Goal: Task Accomplishment & Management: Use online tool/utility

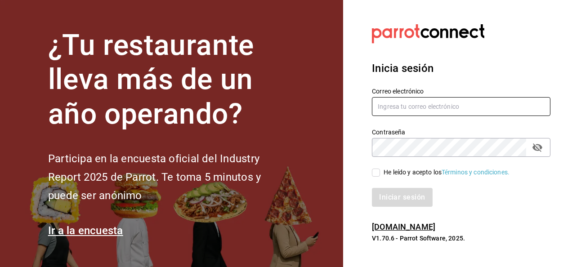
type input "[PERSON_NAME][EMAIL_ADDRESS][PERSON_NAME][DOMAIN_NAME]"
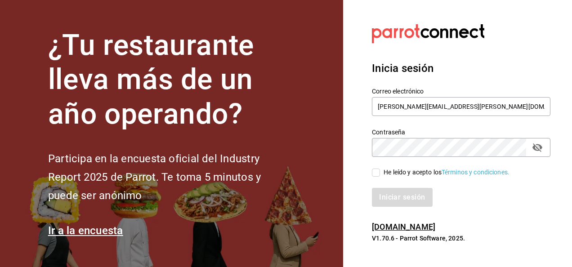
click at [381, 175] on span "He leído y acepto los Términos y condiciones." at bounding box center [445, 172] width 130 height 9
click at [380, 175] on input "He leído y acepto los Términos y condiciones." at bounding box center [376, 173] width 8 height 8
checkbox input "true"
click at [404, 197] on button "Iniciar sesión" at bounding box center [402, 197] width 61 height 19
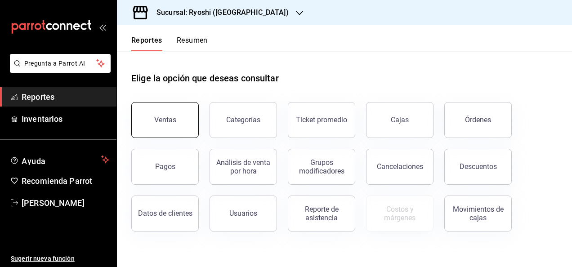
click at [187, 119] on button "Ventas" at bounding box center [164, 120] width 67 height 36
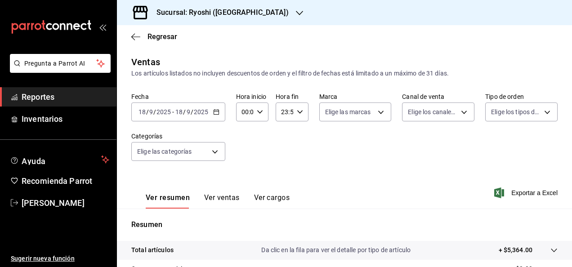
click at [216, 112] on icon "button" at bounding box center [216, 112] width 6 height 6
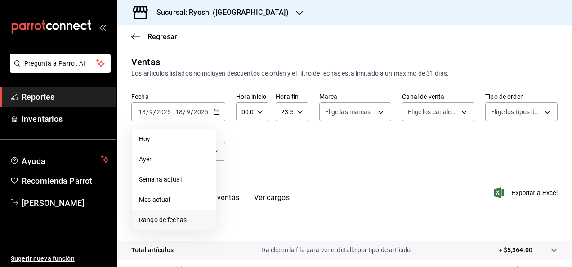
click at [183, 216] on span "Rango de fechas" at bounding box center [174, 219] width 70 height 9
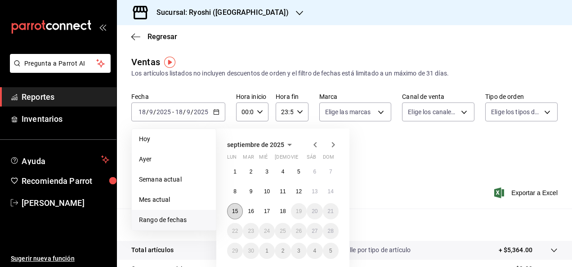
click at [234, 209] on abbr "15" at bounding box center [235, 211] width 6 height 6
click at [287, 213] on button "18" at bounding box center [283, 211] width 16 height 16
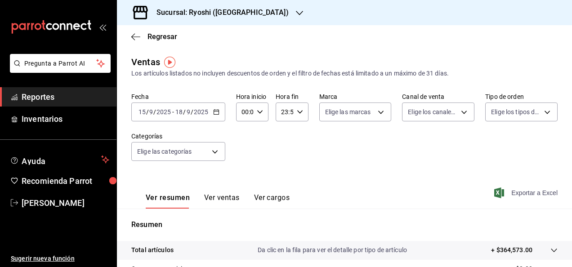
click at [517, 193] on span "Exportar a Excel" at bounding box center [527, 193] width 62 height 11
click at [296, 8] on div at bounding box center [299, 12] width 7 height 9
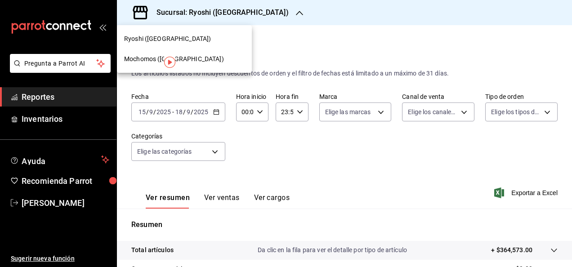
click at [205, 55] on div "Mochomos (Cancun)" at bounding box center [184, 58] width 121 height 9
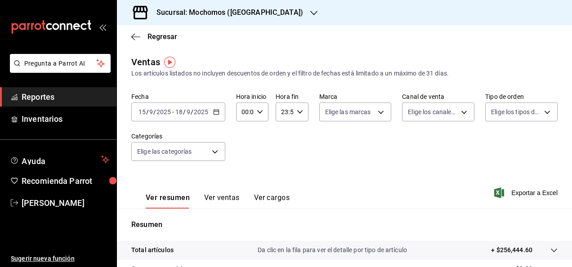
click at [215, 112] on icon "button" at bounding box center [216, 112] width 6 height 6
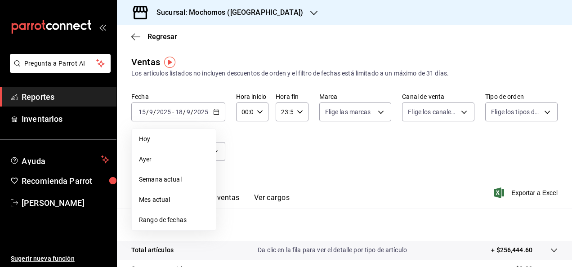
click at [172, 219] on span "Rango de fechas" at bounding box center [174, 219] width 70 height 9
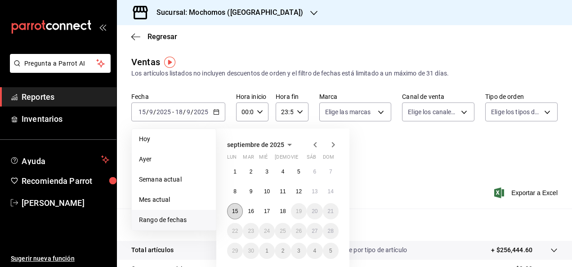
click at [240, 212] on button "15" at bounding box center [235, 211] width 16 height 16
click at [283, 210] on abbr "18" at bounding box center [283, 211] width 6 height 6
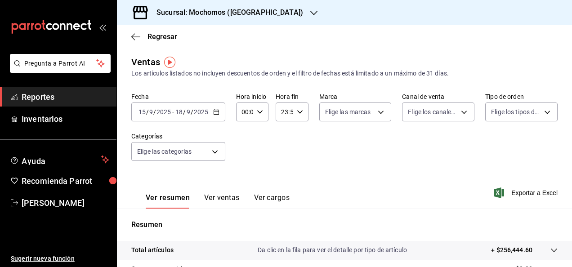
click at [271, 7] on div "Sucursal: Mochomos (Cancun)" at bounding box center [222, 12] width 197 height 25
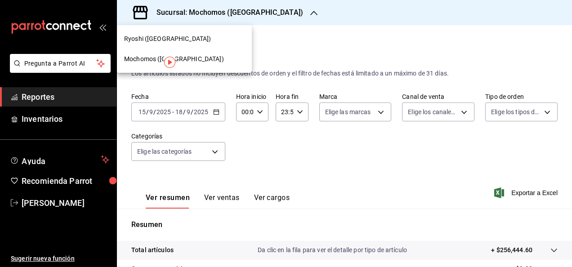
click at [204, 40] on div "Ryoshi (Cancun)" at bounding box center [184, 38] width 121 height 9
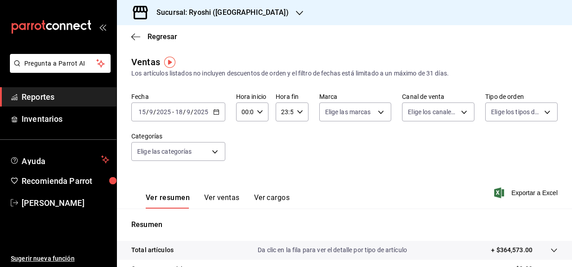
click at [217, 113] on icon "button" at bounding box center [216, 112] width 6 height 6
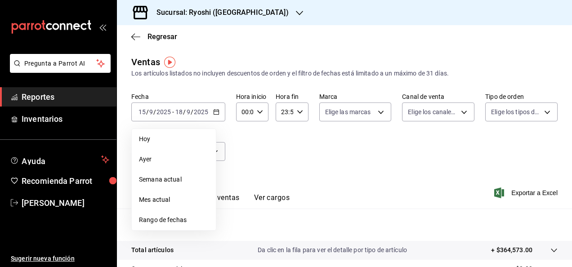
click at [176, 215] on li "Rango de fechas" at bounding box center [174, 220] width 84 height 20
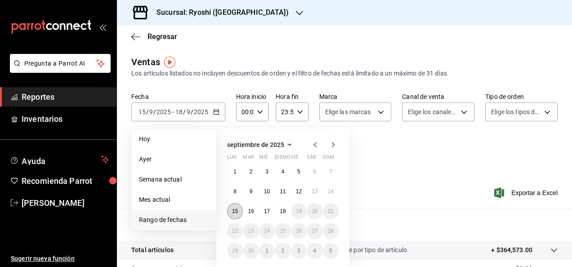
click at [236, 212] on abbr "15" at bounding box center [235, 211] width 6 height 6
click at [288, 211] on button "18" at bounding box center [283, 211] width 16 height 16
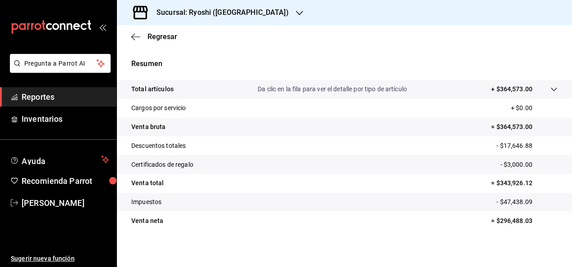
scroll to position [164, 0]
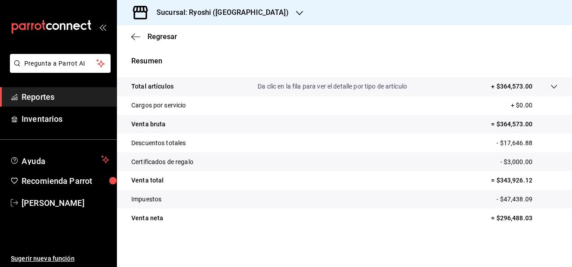
click at [498, 235] on div "Total artículos Da clic en la fila para ver el detalle por tipo de artículo + $…" at bounding box center [344, 157] width 455 height 161
click at [413, 51] on div "Resumen Total artículos Da clic en la fila para ver el detalle por tipo de artí…" at bounding box center [344, 141] width 455 height 193
